Goal: Task Accomplishment & Management: Manage account settings

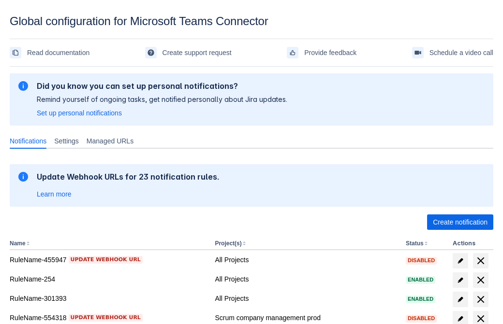
click at [460, 222] on span "Create notification" at bounding box center [460, 222] width 55 height 15
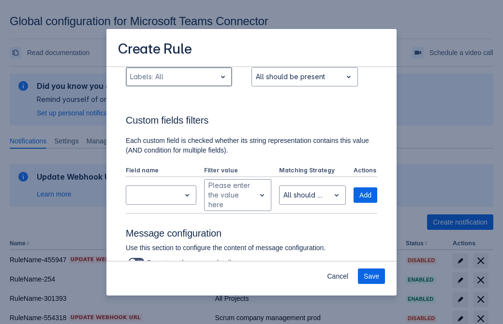
click at [178, 83] on div "Scrollable content" at bounding box center [171, 77] width 82 height 12
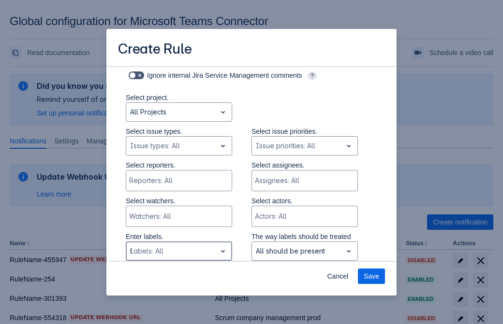
type input "608478_label"
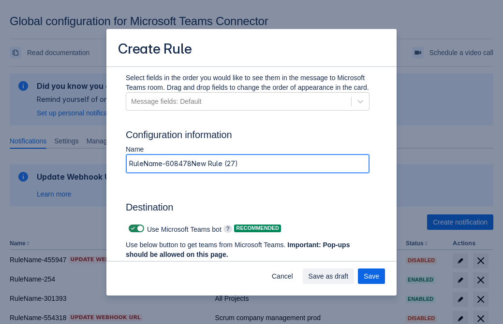
type input "RuleName-608478New Rule (27)"
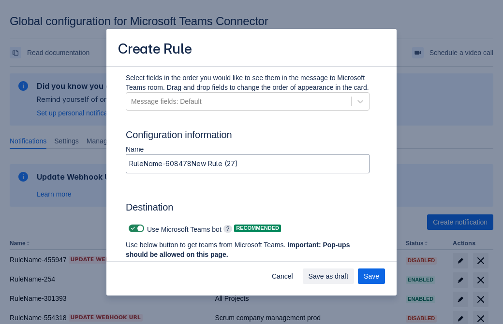
click at [132, 229] on span "Scrollable content" at bounding box center [133, 229] width 8 height 8
click at [132, 229] on input "Scrollable content" at bounding box center [132, 229] width 6 height 6
checkbox input "false"
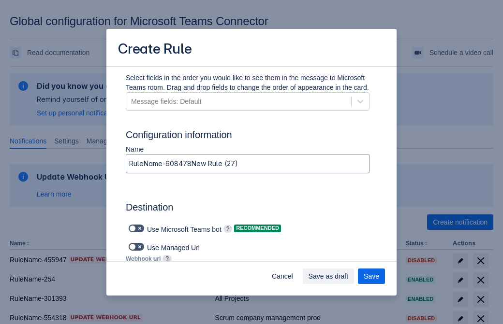
type input "https://prod-74.westus.logic.azure.com:443/workflows/f11e74d8c9ca438c8769757d73…"
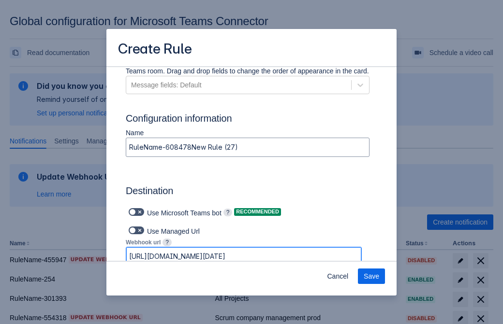
click at [371, 277] on span "Save" at bounding box center [371, 276] width 15 height 15
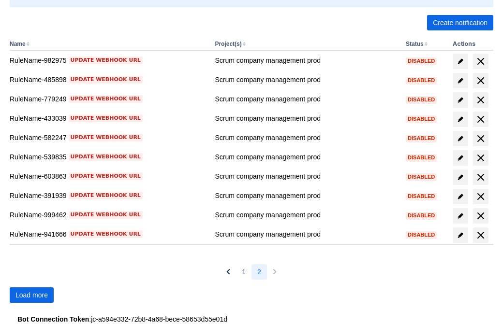
click at [31, 295] on span "Load more" at bounding box center [31, 295] width 32 height 15
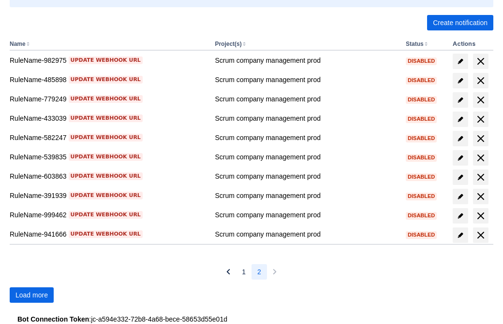
click at [31, 295] on span "Load more" at bounding box center [31, 295] width 32 height 15
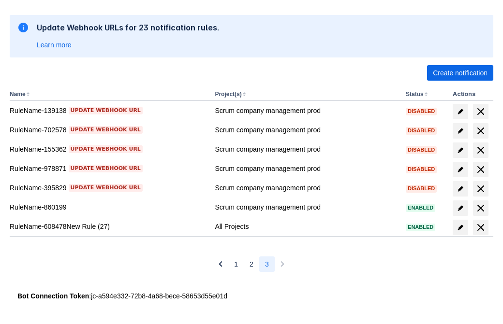
click at [480, 228] on span "delete" at bounding box center [481, 228] width 12 height 12
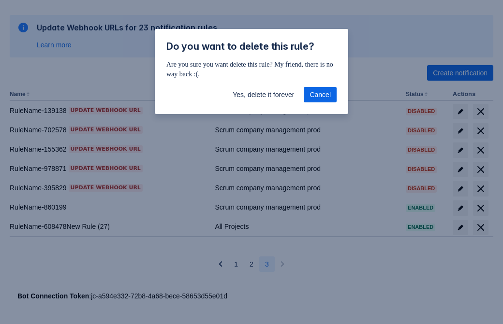
click at [263, 95] on span "Yes, delete it forever" at bounding box center [263, 94] width 61 height 15
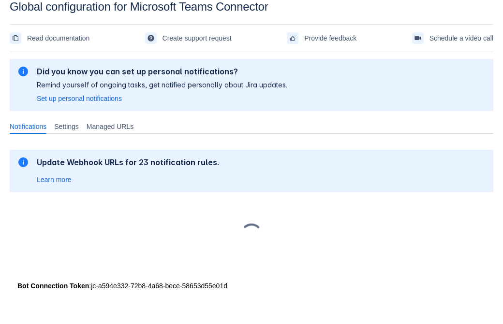
scroll to position [15, 0]
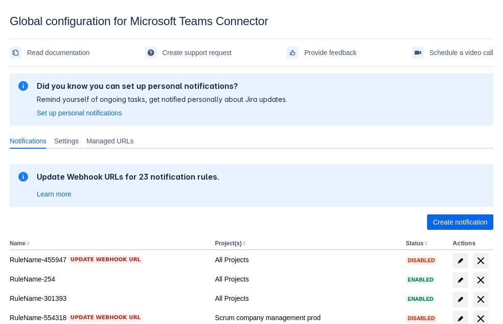
click at [460, 222] on span "Create notification" at bounding box center [460, 222] width 55 height 15
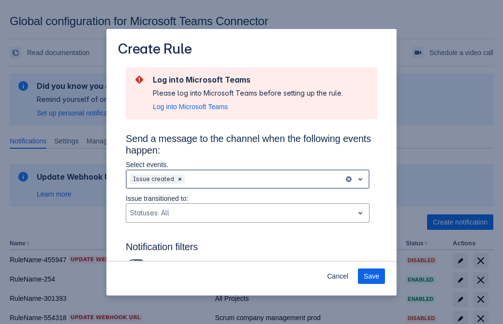
click at [248, 179] on div "Scrollable content" at bounding box center [263, 180] width 153 height 12
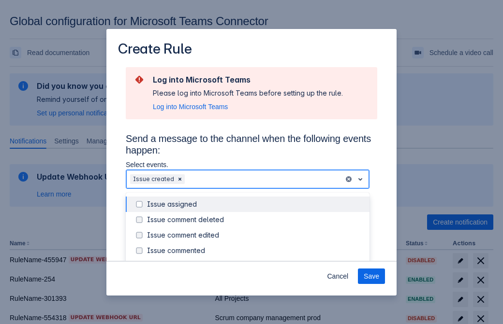
click at [255, 262] on div "Issue created" at bounding box center [255, 267] width 217 height 10
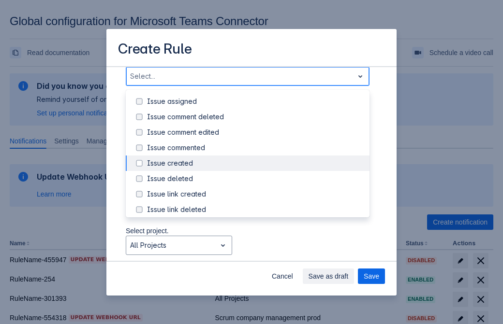
click at [255, 251] on div "Issue updated" at bounding box center [255, 256] width 217 height 10
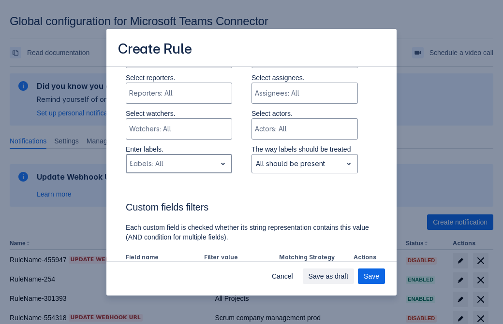
type input "529543_label"
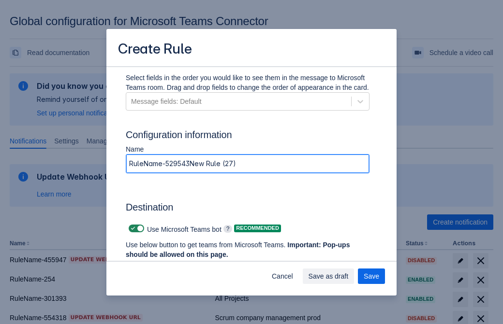
type input "RuleName-529543New Rule (27)"
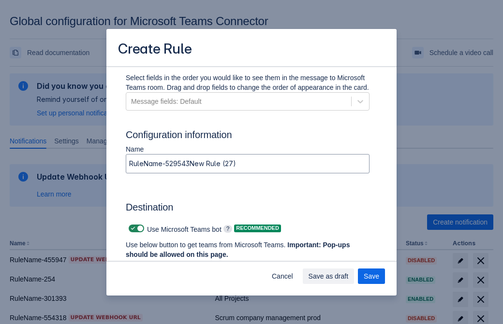
click at [132, 229] on span "Scrollable content" at bounding box center [133, 229] width 8 height 8
click at [132, 229] on input "Scrollable content" at bounding box center [132, 229] width 6 height 6
checkbox input "false"
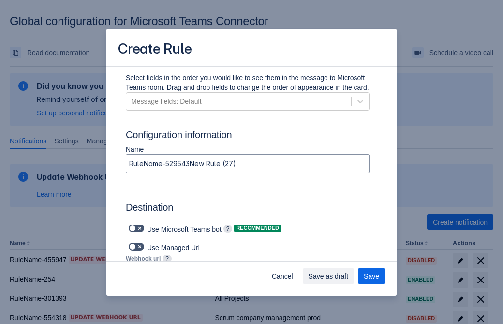
type input "https://prod-34.westus.logic.azure.com:443/workflows/b225ecea21af403f967199aab2…"
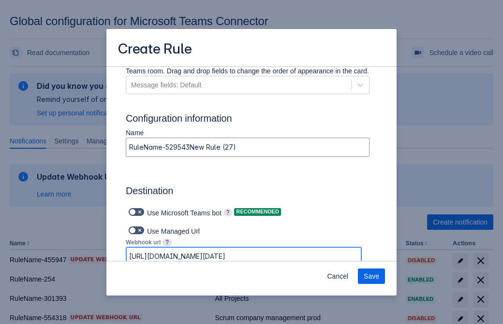
click at [371, 277] on span "Save" at bounding box center [371, 276] width 15 height 15
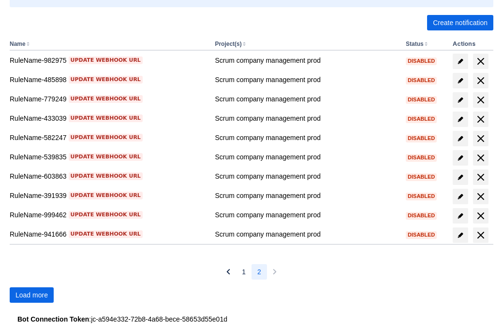
click at [31, 295] on span "Load more" at bounding box center [31, 295] width 32 height 15
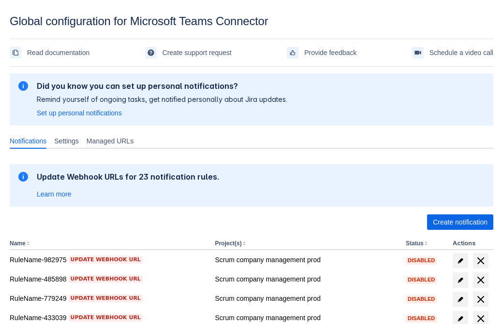
scroll to position [200, 0]
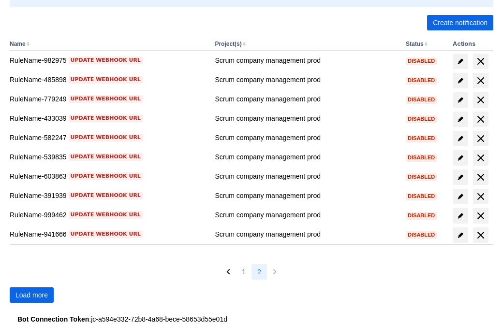
click at [31, 295] on span "Load more" at bounding box center [31, 295] width 32 height 15
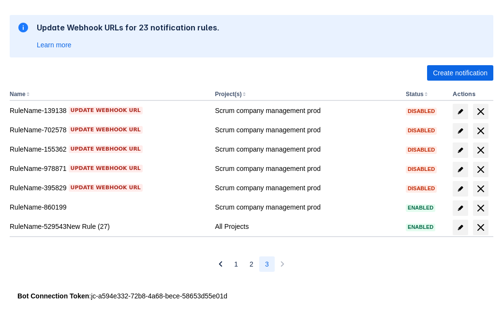
click at [480, 228] on span "delete" at bounding box center [481, 228] width 12 height 12
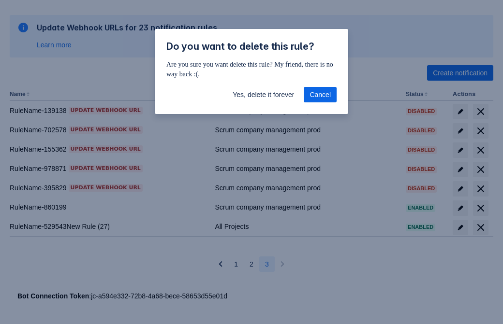
click at [263, 95] on span "Yes, delete it forever" at bounding box center [263, 94] width 61 height 15
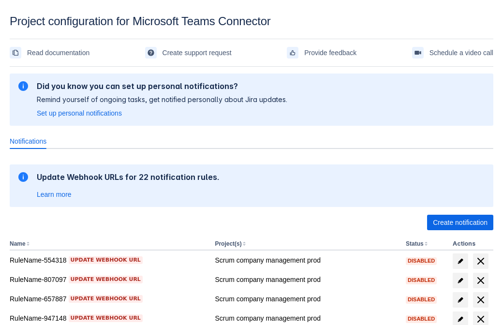
click at [460, 222] on span "Create notification" at bounding box center [460, 222] width 55 height 15
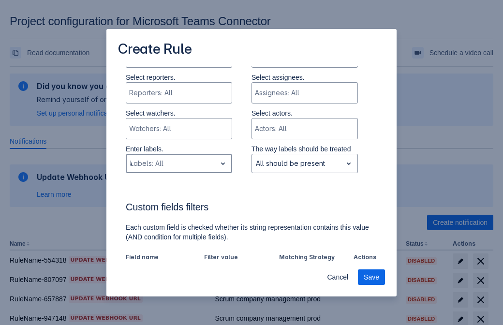
type input "421391_label"
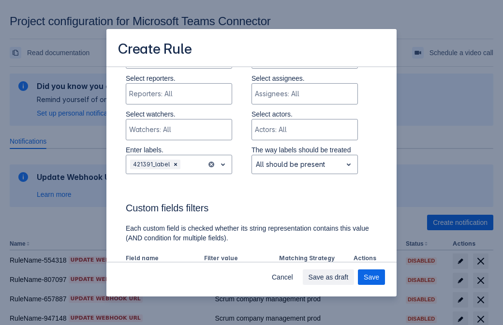
scroll to position [599, 0]
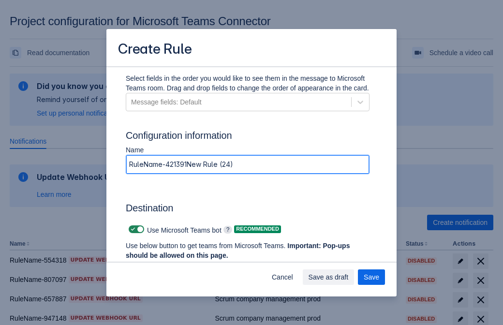
type input "RuleName-421391New Rule (24)"
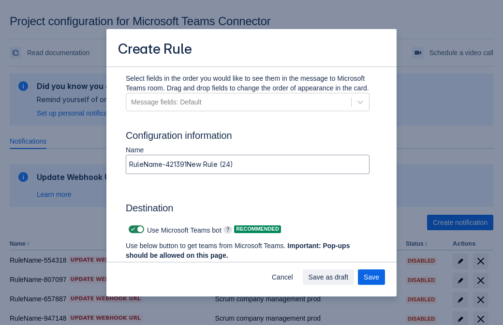
click at [132, 229] on span at bounding box center [133, 229] width 8 height 8
click at [132, 229] on input "checkbox" at bounding box center [132, 229] width 6 height 6
checkbox input "false"
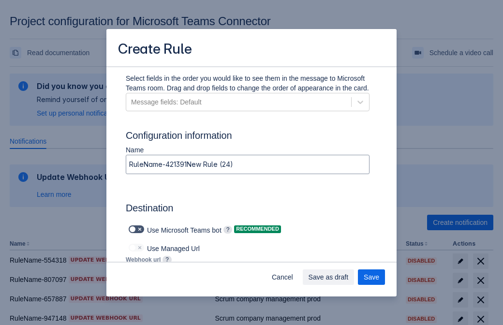
type input "https://prod-66.westus.logic.azure.com:443/workflows/8c648f5704ae4c43ad0e610244…"
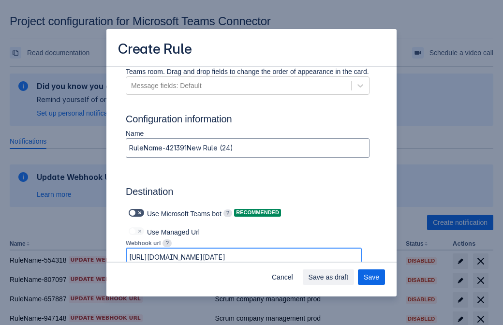
click at [349, 277] on span "Save as draft" at bounding box center [328, 276] width 40 height 15
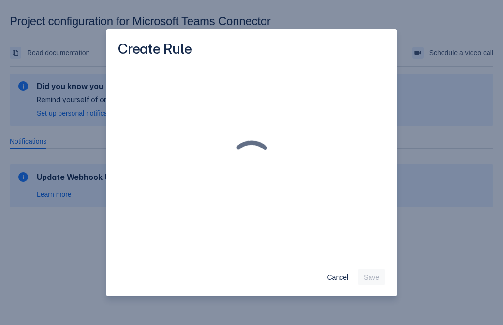
scroll to position [0, 0]
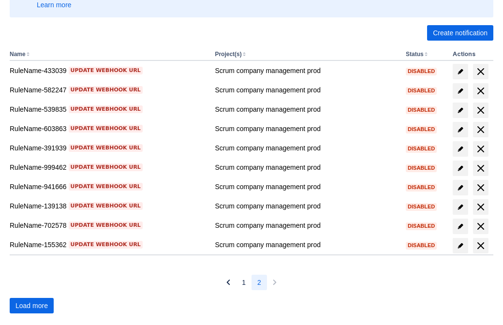
click at [31, 306] on span "Load more" at bounding box center [31, 305] width 32 height 15
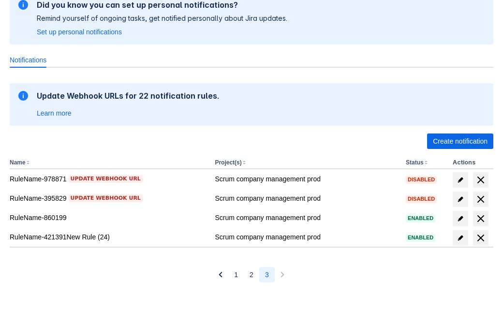
scroll to position [81, 0]
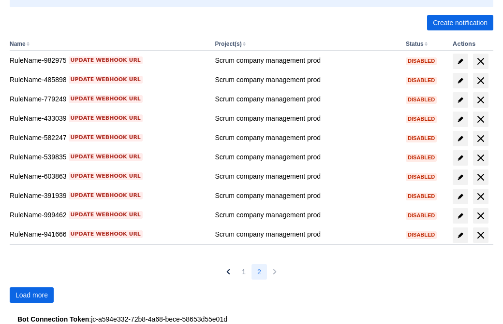
click at [31, 295] on span "Load more" at bounding box center [31, 295] width 32 height 15
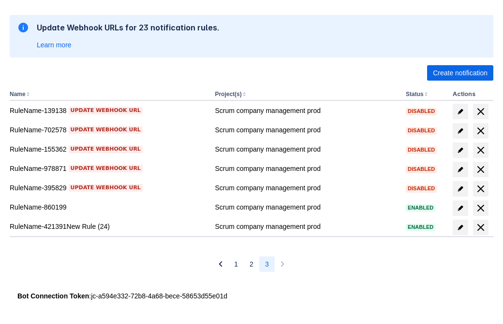
scroll to position [149, 0]
click at [480, 228] on span "delete" at bounding box center [481, 228] width 12 height 12
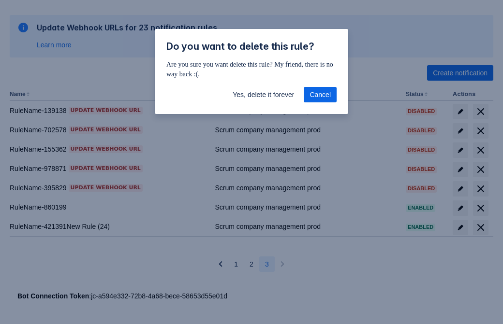
click at [263, 95] on span "Yes, delete it forever" at bounding box center [263, 94] width 61 height 15
